Goal: Communication & Community: Answer question/provide support

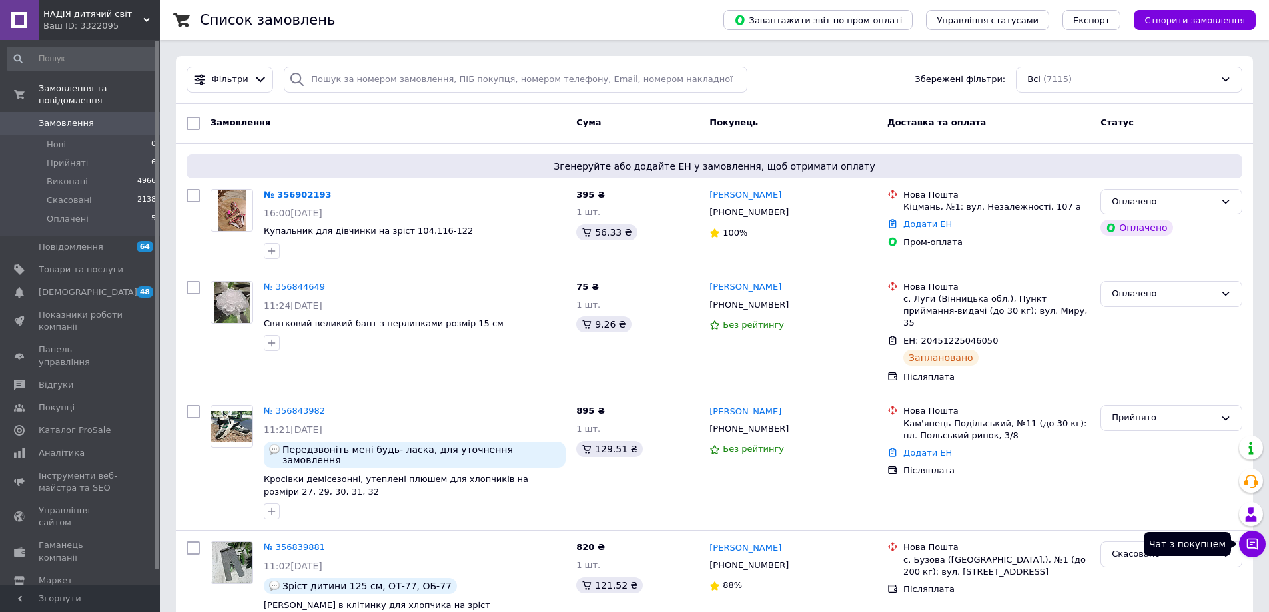
click at [1251, 544] on icon at bounding box center [1252, 544] width 13 height 13
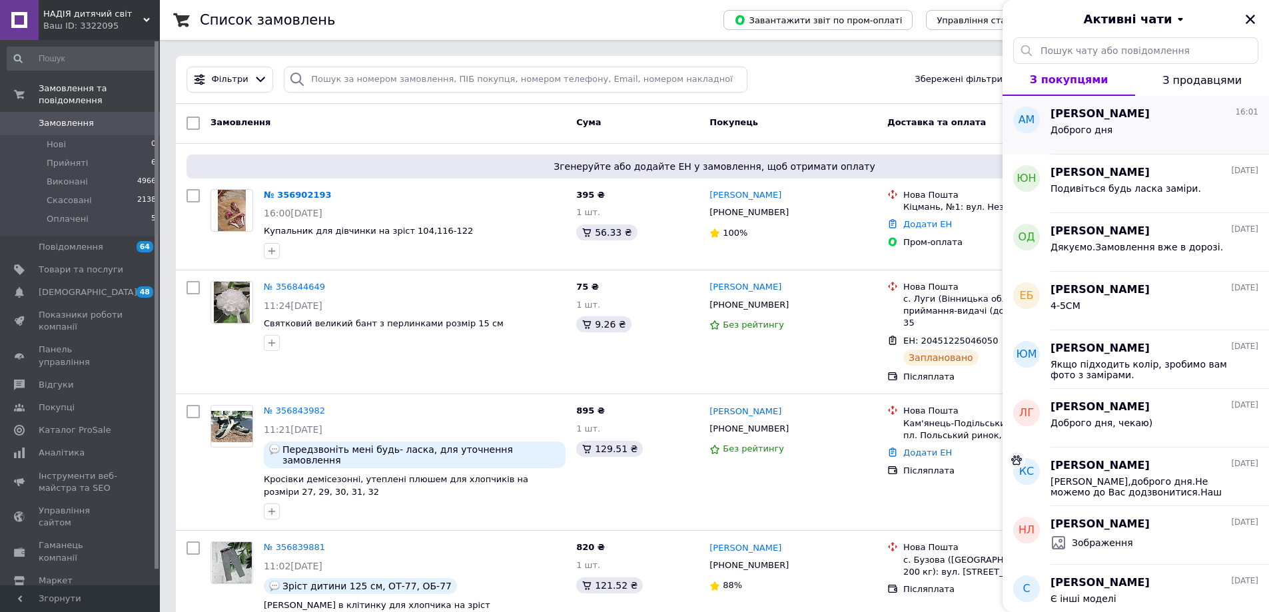
click at [1118, 133] on div "Доброго дня" at bounding box center [1154, 132] width 208 height 21
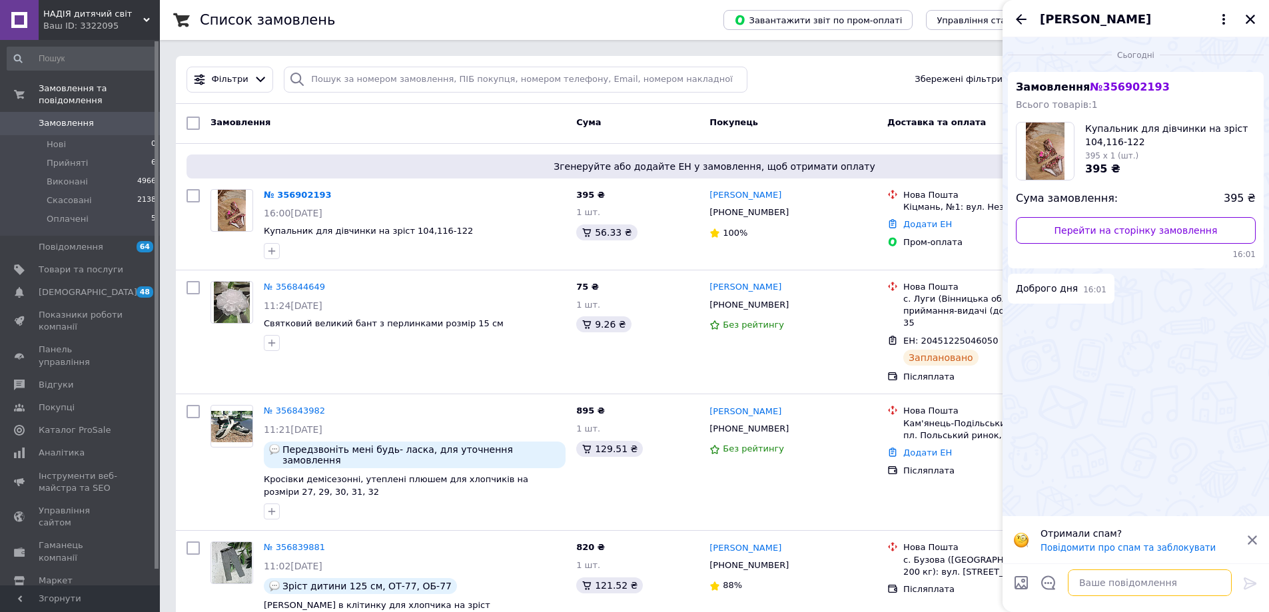
click at [1092, 588] on textarea at bounding box center [1150, 583] width 164 height 27
type textarea "Доброго дня."
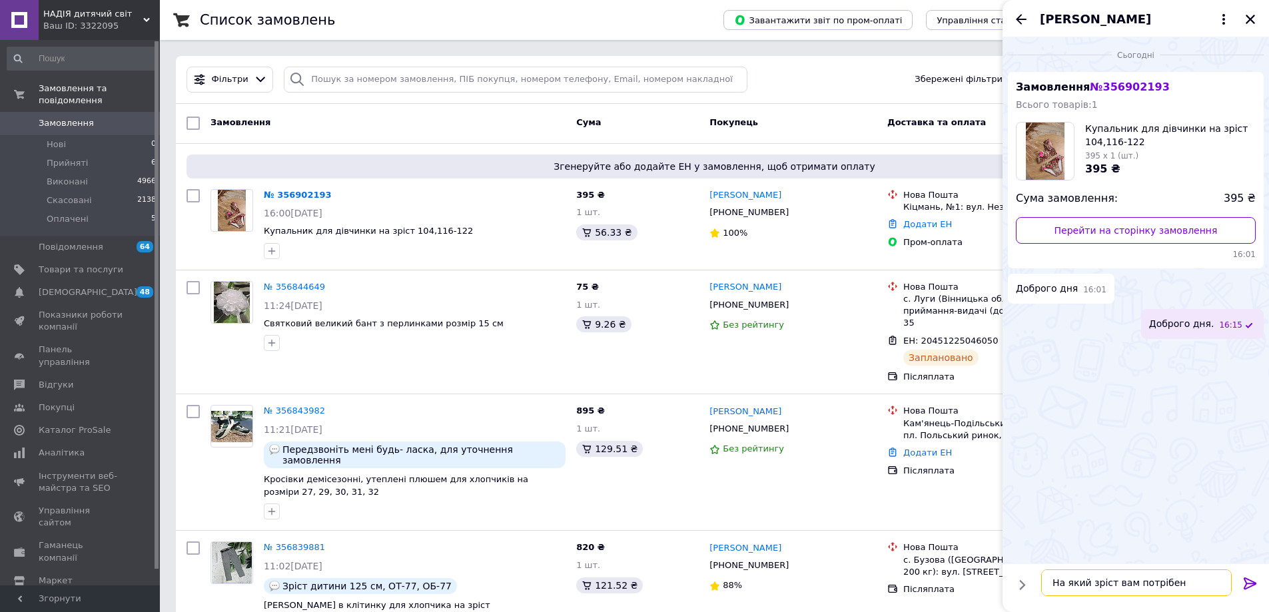
type textarea "На який зріст вам потрібен купальник."
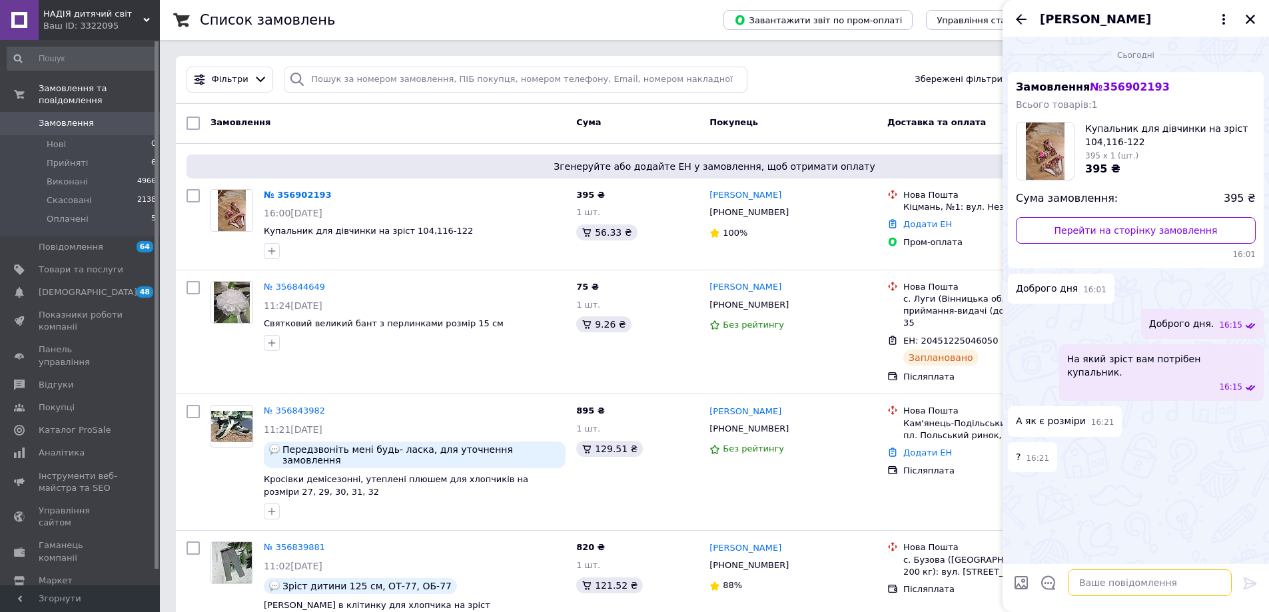
click at [1098, 587] on textarea at bounding box center [1150, 583] width 164 height 27
type textarea "104 та 110-116"
click at [1249, 581] on icon at bounding box center [1250, 584] width 16 height 16
click at [1116, 584] on textarea at bounding box center [1150, 583] width 164 height 27
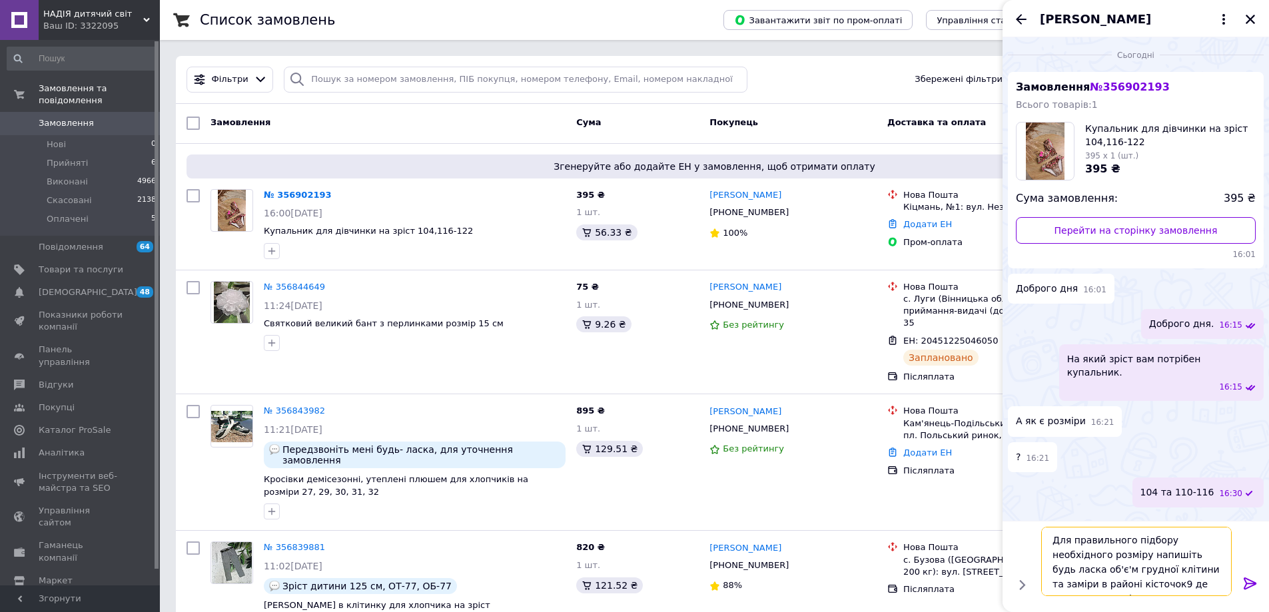
click at [1094, 582] on textarea "Для правильного підбору необхідного розміру напишіть будь ласка об'є'м грудної …" at bounding box center [1136, 561] width 191 height 69
click at [1131, 583] on textarea "Для правильного підбору необхідного розміру напишіть будь ласка об'є'м грудної …" at bounding box center [1136, 561] width 191 height 69
click at [1192, 586] on textarea "Для правильного підбору необхідного розміру напишіть будь ласка об'є'м грудної …" at bounding box center [1136, 561] width 191 height 69
type textarea "Для правильного підбору необхідного розміру напишіть будь ласка об'є'м грудної …"
click at [1248, 584] on icon at bounding box center [1250, 584] width 16 height 16
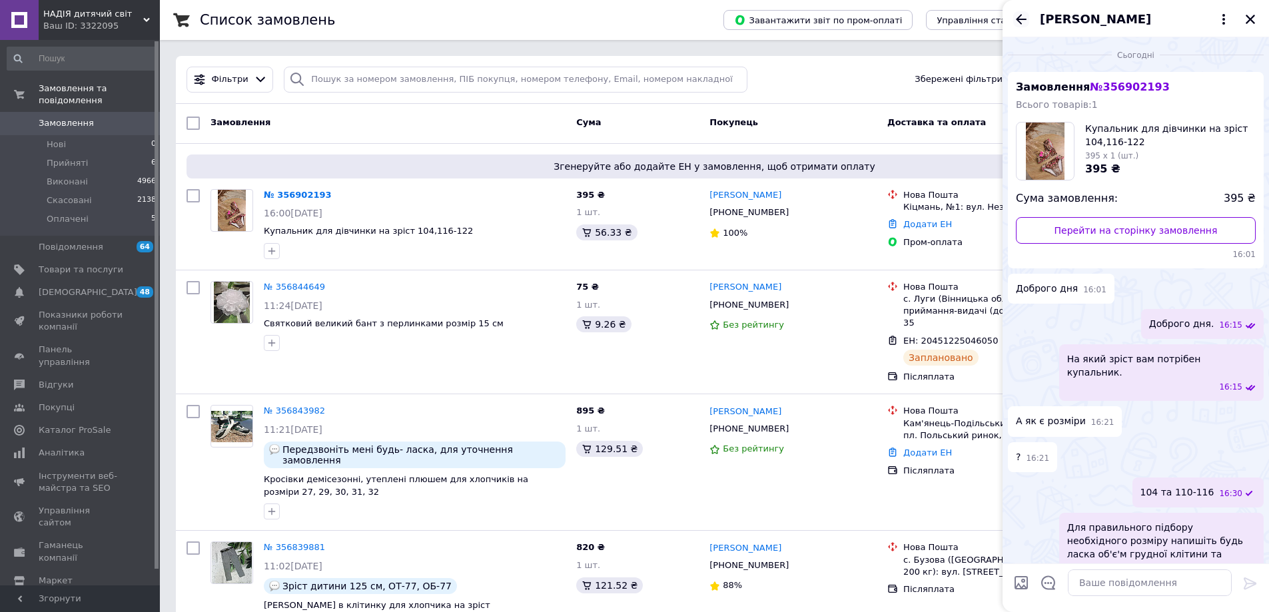
click at [1023, 19] on icon "Назад" at bounding box center [1021, 19] width 11 height 10
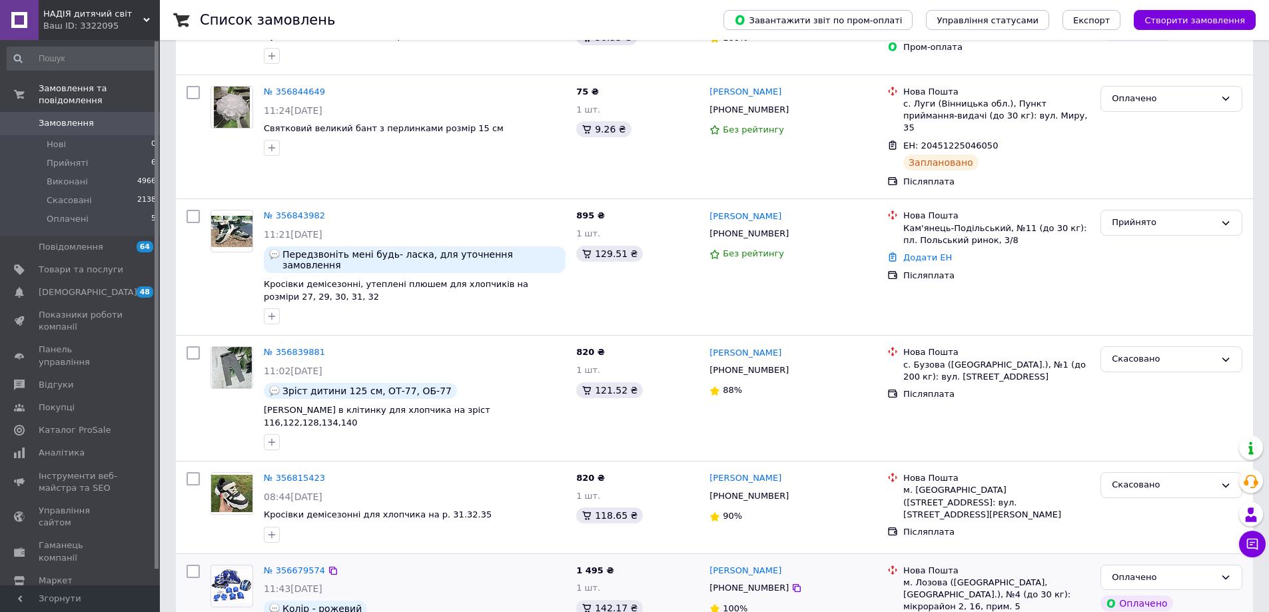
scroll to position [333, 0]
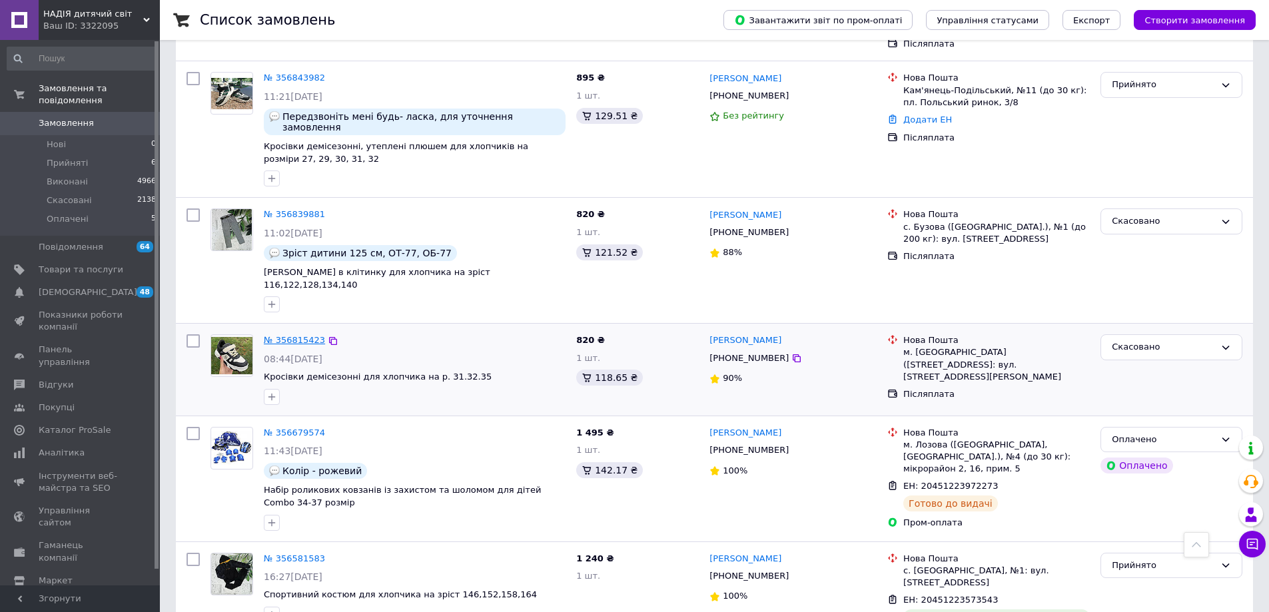
click at [299, 335] on link "№ 356815423" at bounding box center [294, 340] width 61 height 10
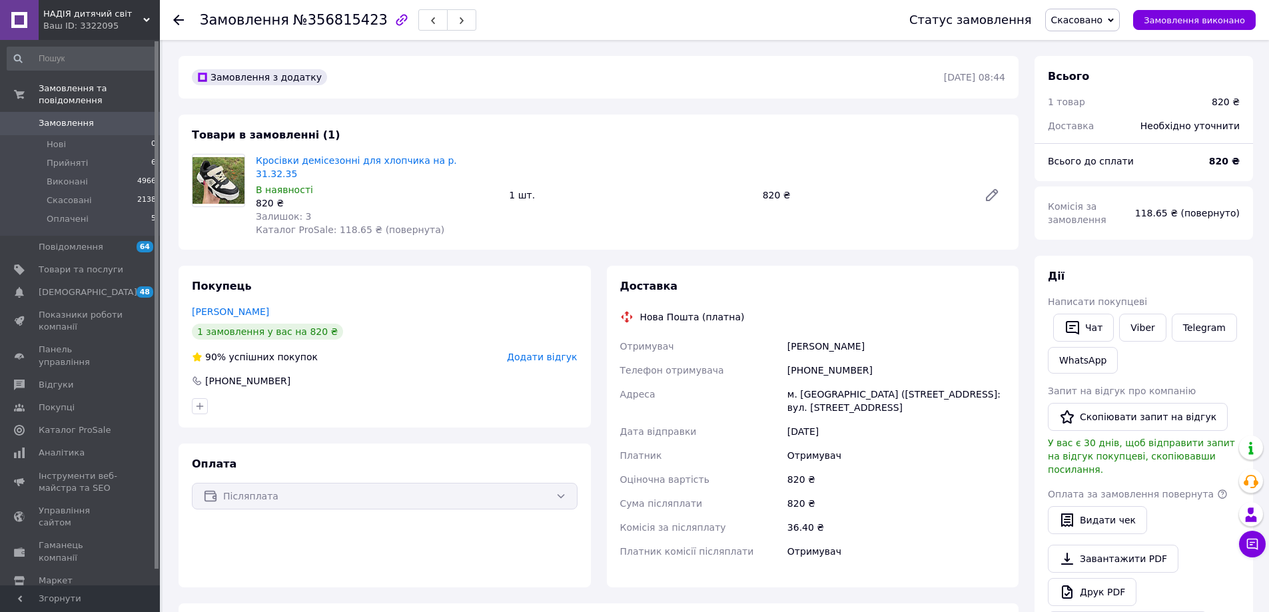
click at [179, 20] on use at bounding box center [178, 20] width 11 height 11
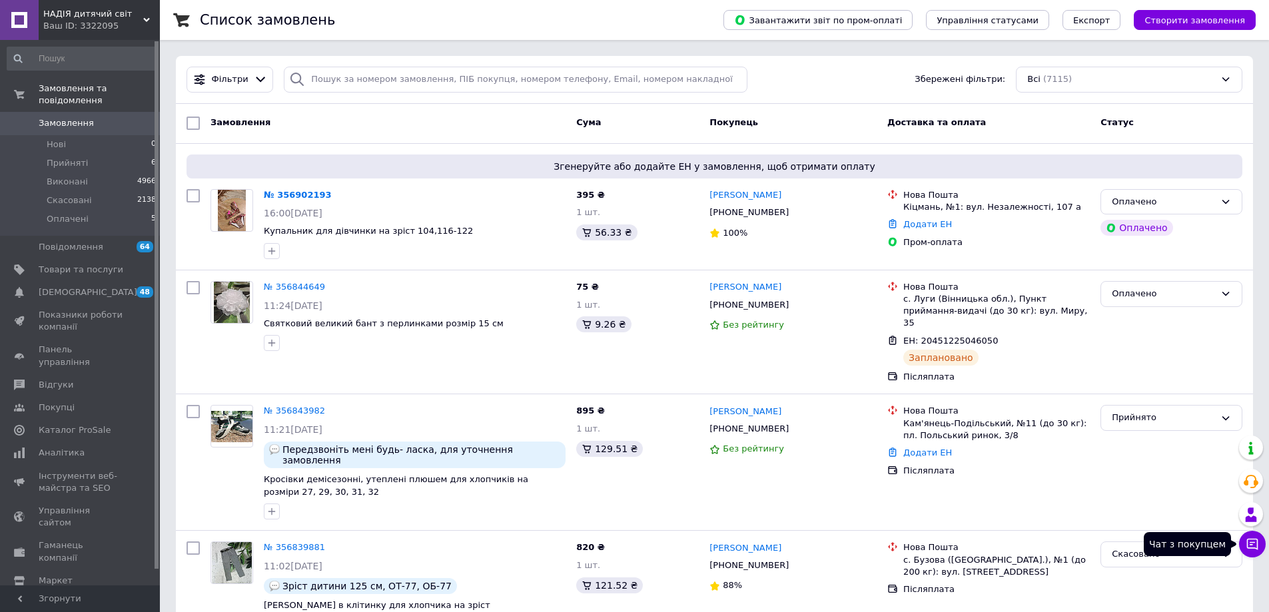
click at [1258, 544] on icon at bounding box center [1252, 544] width 11 height 11
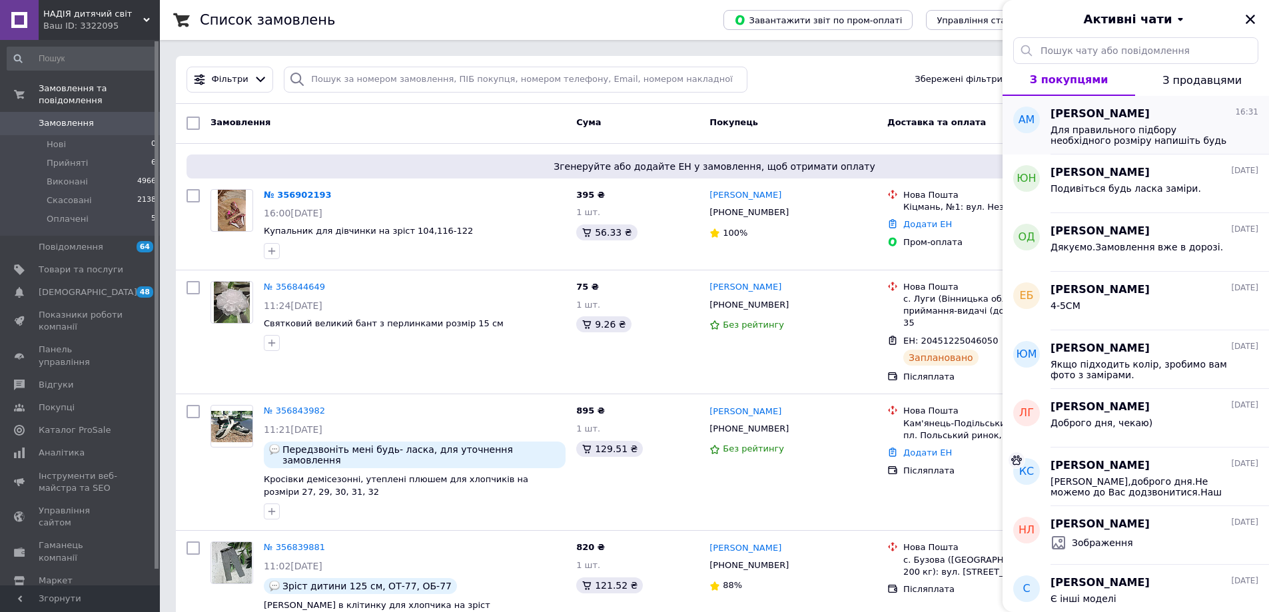
click at [1078, 134] on span "Для правильного підбору необхідного розміру напишіть будь ласка об'є'м грудної …" at bounding box center [1144, 135] width 189 height 21
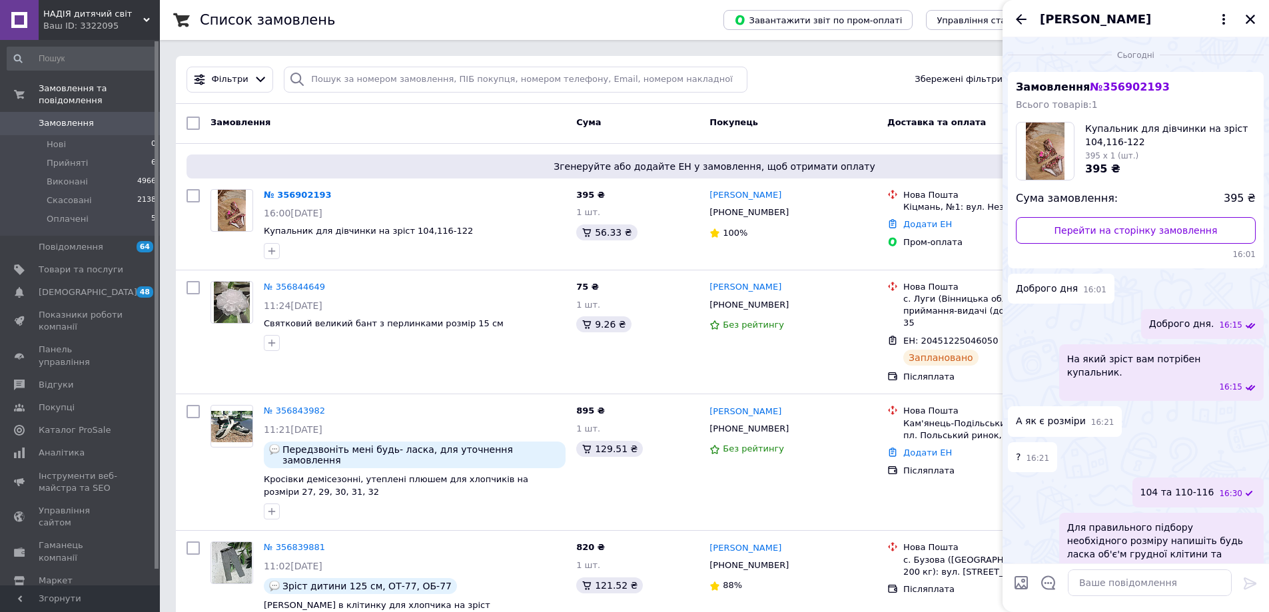
scroll to position [25, 0]
